Goal: Information Seeking & Learning: Learn about a topic

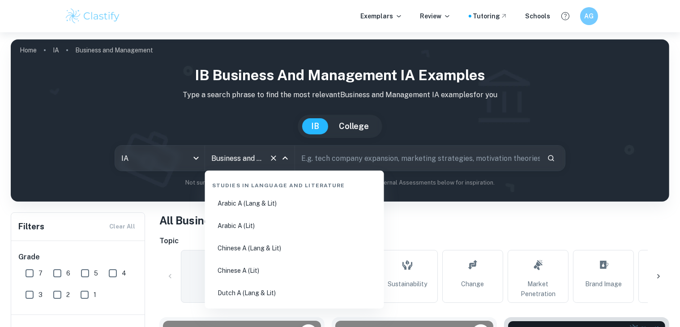
scroll to position [1017, 0]
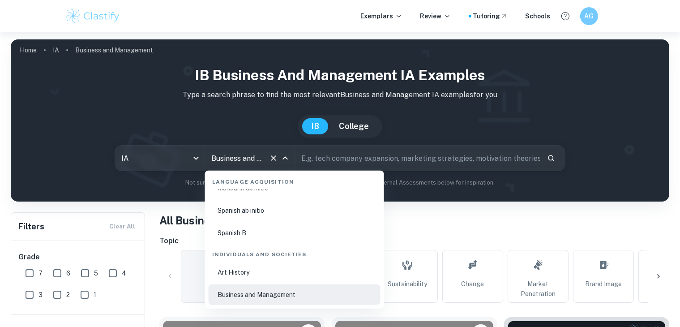
click at [264, 155] on input "Business and Management" at bounding box center [237, 157] width 56 height 17
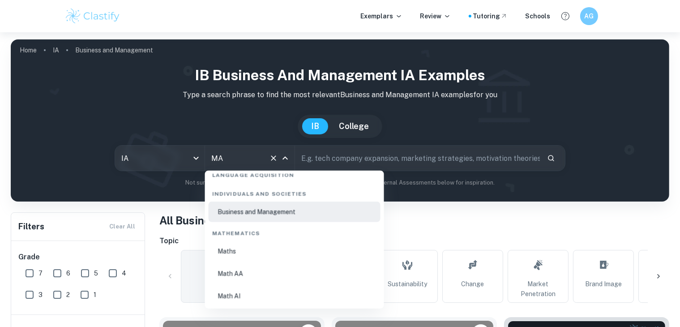
click at [304, 274] on li "Math AA" at bounding box center [295, 273] width 172 height 21
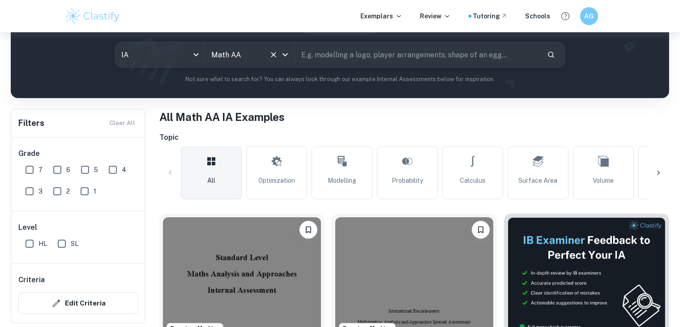
type input "Math AA"
click at [30, 163] on input "7" at bounding box center [30, 170] width 18 height 18
checkbox input "true"
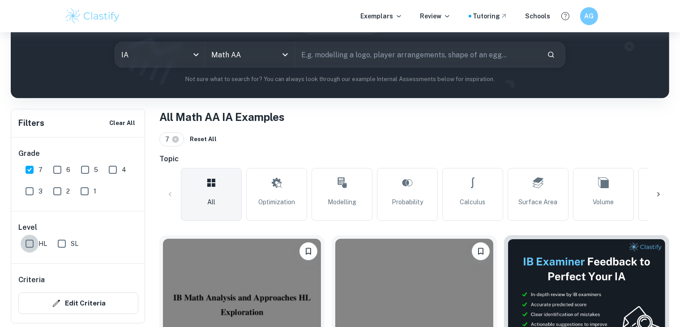
click at [30, 244] on input "HL" at bounding box center [30, 243] width 18 height 18
checkbox input "true"
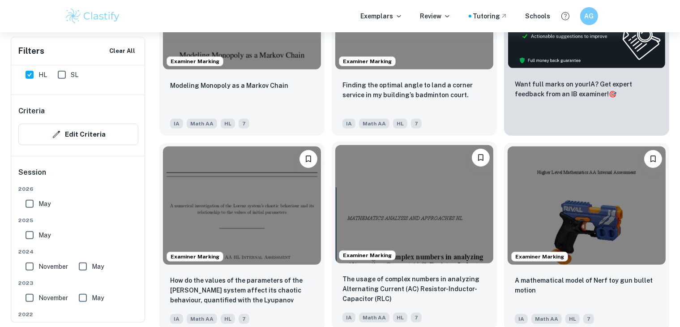
scroll to position [367, 0]
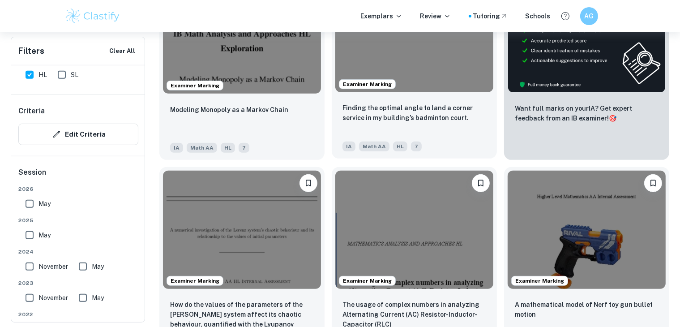
click at [391, 47] on img at bounding box center [414, 33] width 158 height 119
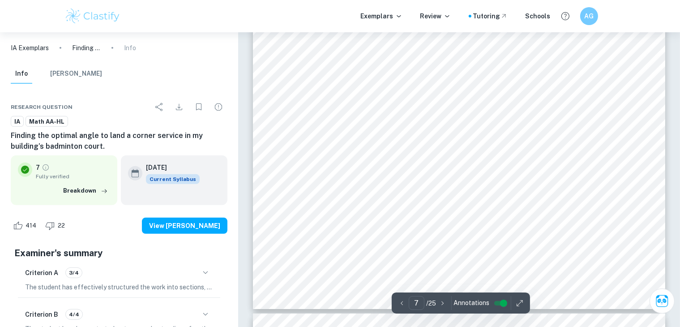
scroll to position [3913, 0]
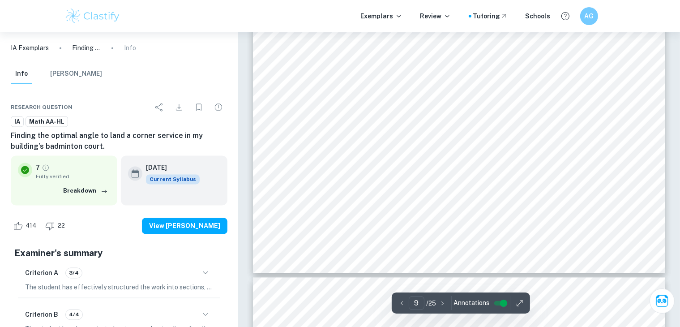
type input "10"
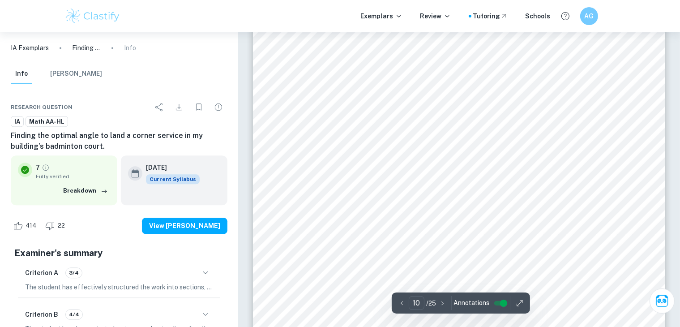
scroll to position [5614, 0]
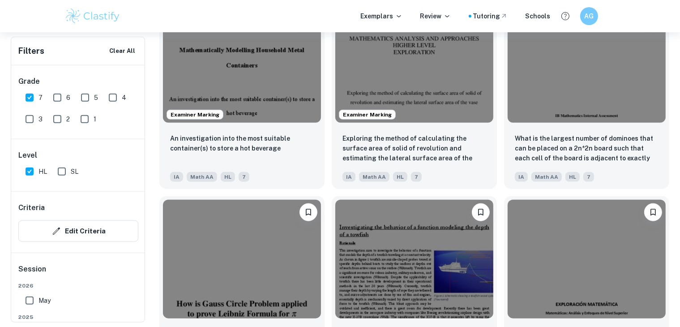
scroll to position [924, 0]
click at [423, 89] on img at bounding box center [414, 62] width 158 height 119
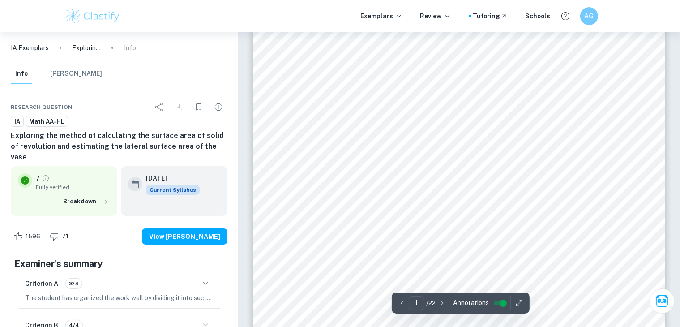
scroll to position [57, 0]
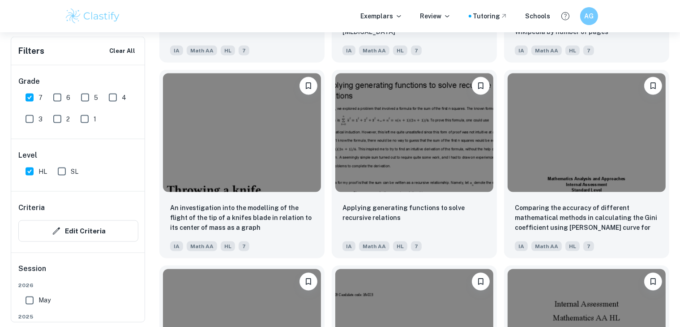
scroll to position [1441, 0]
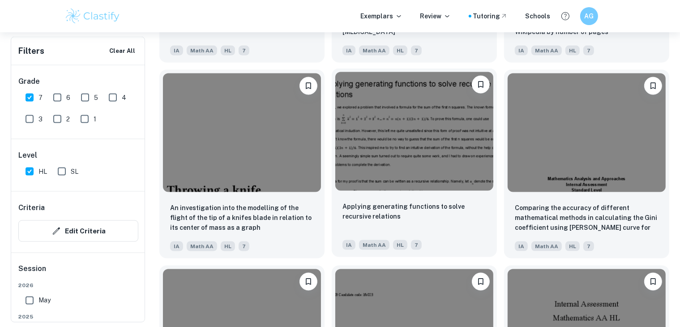
click at [429, 156] on img at bounding box center [414, 131] width 158 height 119
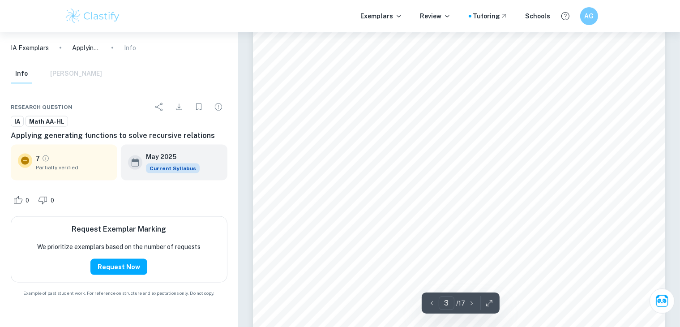
scroll to position [1297, 0]
type input "7"
